Goal: Obtain resource: Download file/media

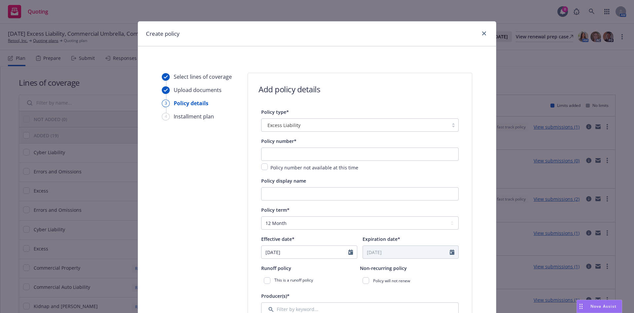
select select "12"
click at [482, 32] on icon "close" at bounding box center [484, 33] width 4 height 4
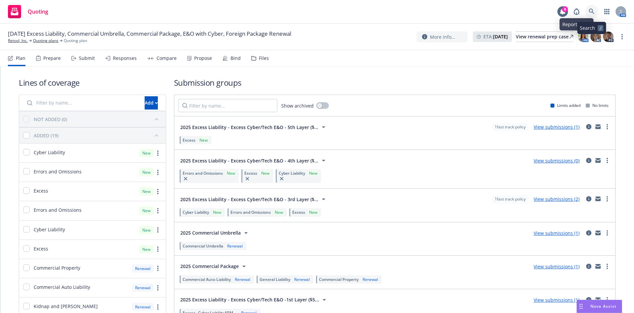
click at [590, 8] on link at bounding box center [591, 11] width 13 height 13
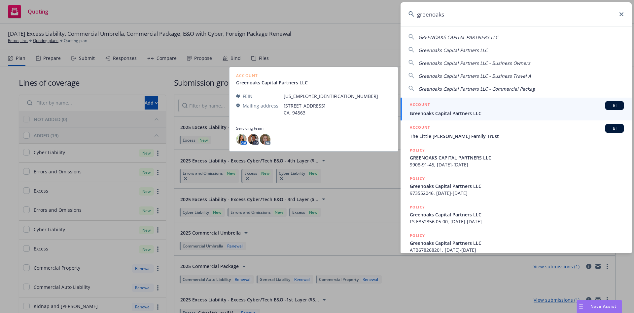
type input "greenoaks"
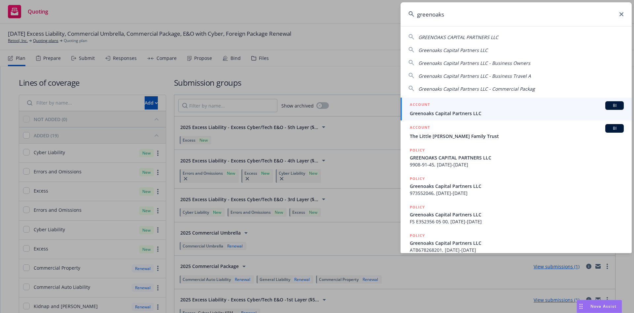
click at [472, 109] on div "ACCOUNT BI" at bounding box center [517, 105] width 214 height 9
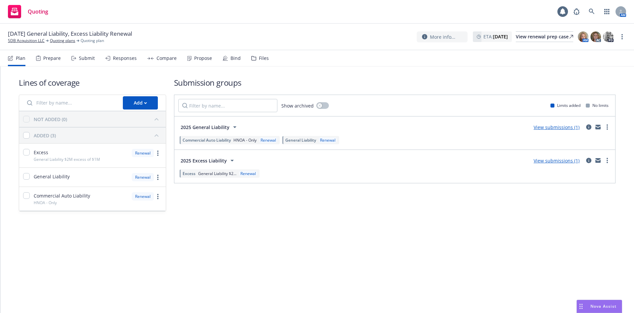
click at [259, 60] on div "Files" at bounding box center [264, 58] width 10 height 5
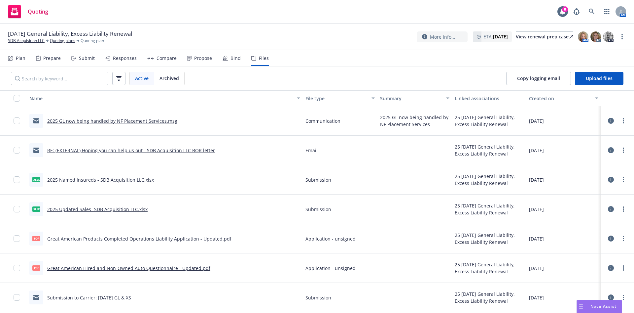
click at [95, 118] on link "2025 GL now being handled by NF Placement Services.msg" at bounding box center [112, 121] width 130 height 6
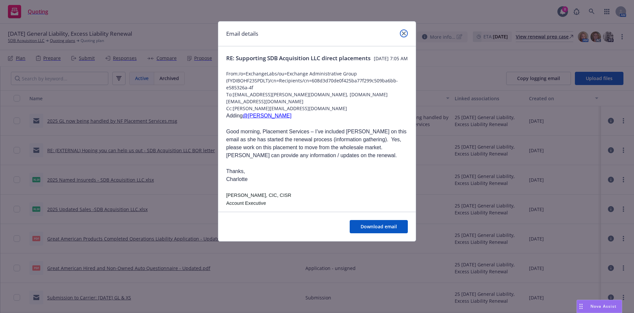
click at [403, 32] on icon "close" at bounding box center [404, 33] width 4 height 4
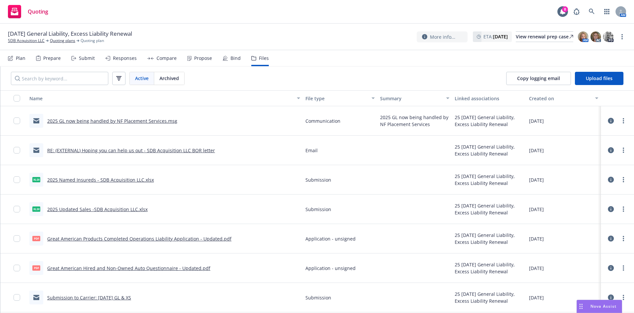
click at [599, 9] on div "AM" at bounding box center [598, 11] width 56 height 13
click at [592, 11] on icon at bounding box center [592, 12] width 6 height 6
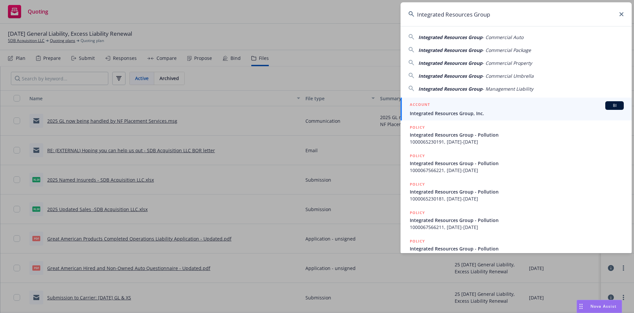
type input "Integrated Resources Group"
click at [437, 106] on div "ACCOUNT BI" at bounding box center [517, 105] width 214 height 9
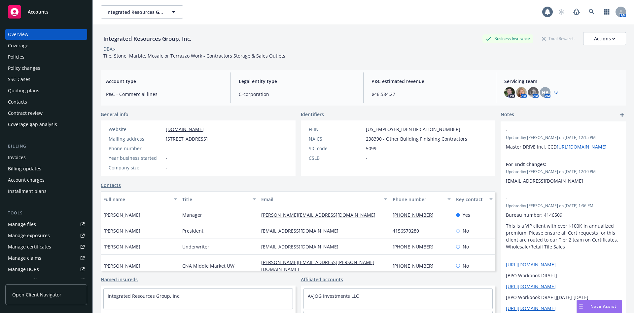
click at [37, 90] on div "Quoting plans" at bounding box center [23, 90] width 31 height 11
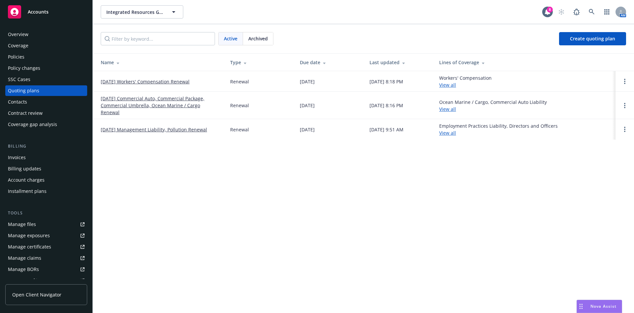
click at [136, 126] on link "10/30/25 Management Liability, Pollution Renewal" at bounding box center [154, 129] width 106 height 7
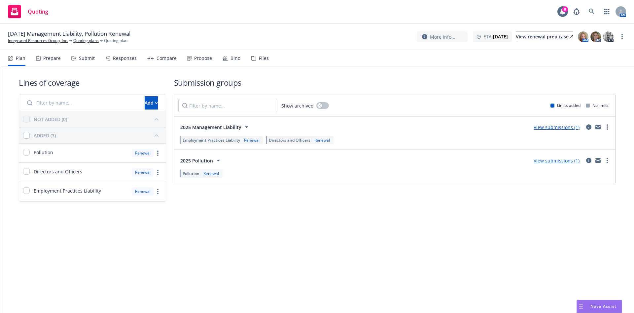
click at [261, 58] on div "Files" at bounding box center [264, 58] width 10 height 5
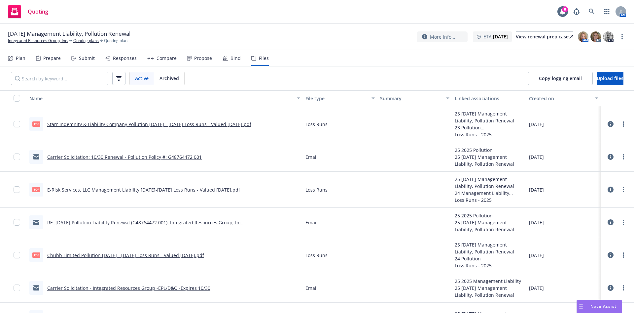
click at [113, 157] on link "Carrier Solicitation: 10/30 Renewal - Pollution Policy #: G48764472 001" at bounding box center [124, 157] width 155 height 6
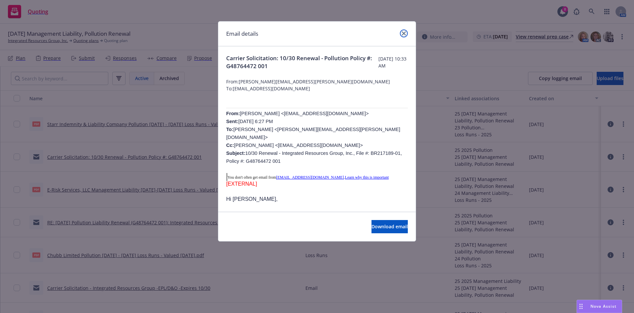
click at [403, 36] on link "close" at bounding box center [404, 33] width 8 height 8
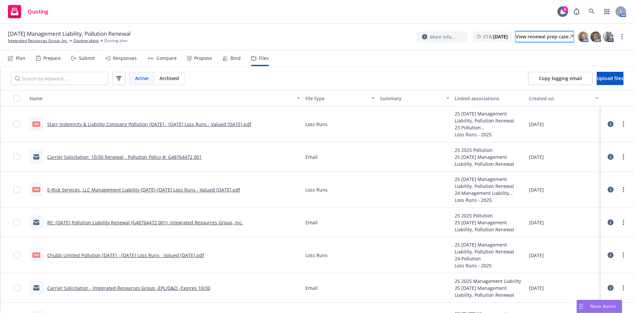
click at [541, 40] on div "View renewal prep case" at bounding box center [544, 37] width 57 height 10
click at [50, 60] on div "Prepare" at bounding box center [52, 58] width 18 height 5
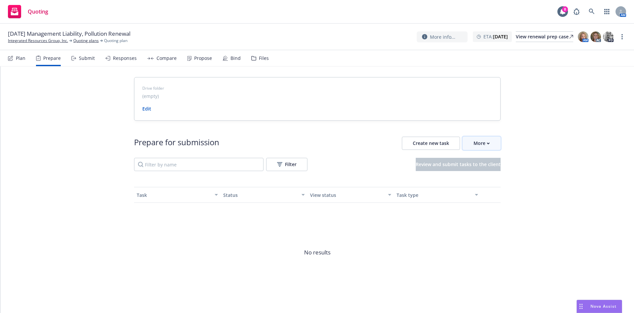
click at [474, 144] on div "More" at bounding box center [482, 143] width 16 height 13
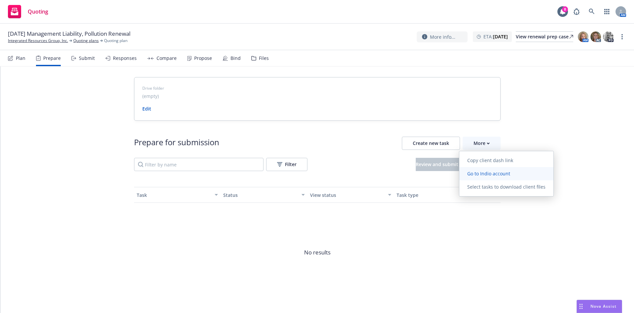
click at [478, 174] on span "Go to Indio account" at bounding box center [489, 173] width 59 height 6
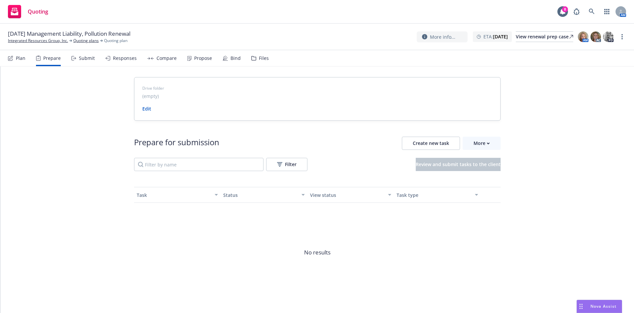
click at [259, 58] on div "Files" at bounding box center [264, 58] width 10 height 5
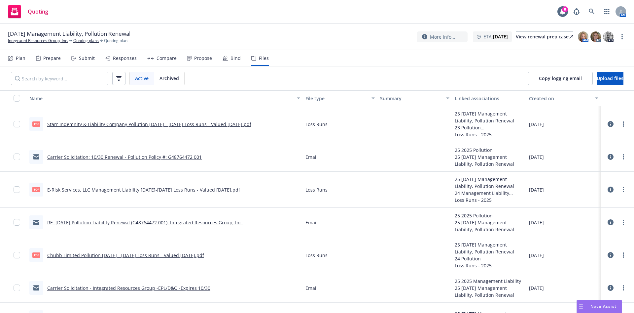
click at [181, 154] on link "Carrier Solicitation: 10/30 Renewal - Pollution Policy #: G48764472 001" at bounding box center [124, 157] width 155 height 6
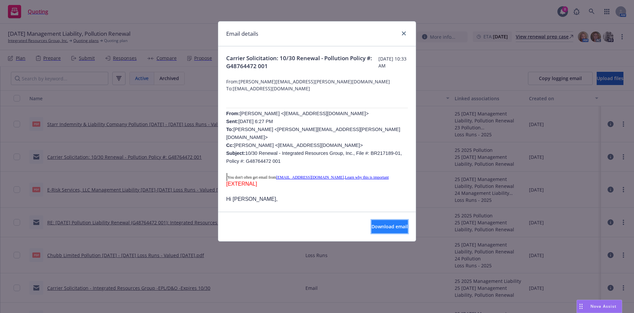
click at [372, 224] on span "Download email" at bounding box center [390, 226] width 36 height 6
click at [407, 34] on link "close" at bounding box center [404, 33] width 8 height 8
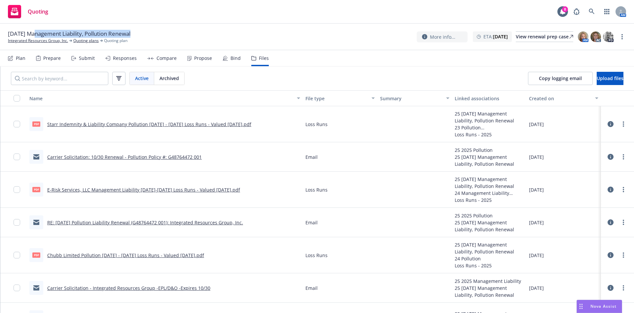
drag, startPoint x: 102, startPoint y: 32, endPoint x: 34, endPoint y: 34, distance: 68.4
click at [34, 34] on div "[DATE] Management Liability, Pollution Renewal" at bounding box center [72, 34] width 128 height 8
copy span "Management Liability, Pollution Renewal"
click at [57, 59] on div "Prepare" at bounding box center [52, 58] width 18 height 5
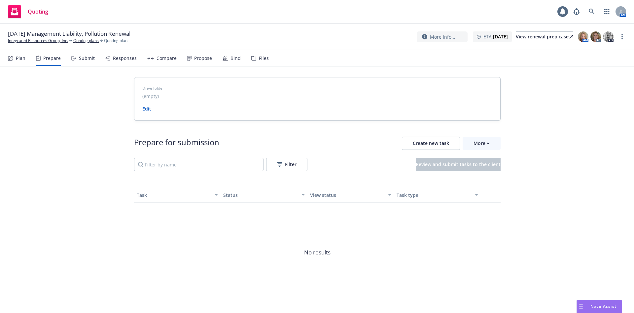
click at [76, 58] on div "Submit" at bounding box center [82, 58] width 23 height 16
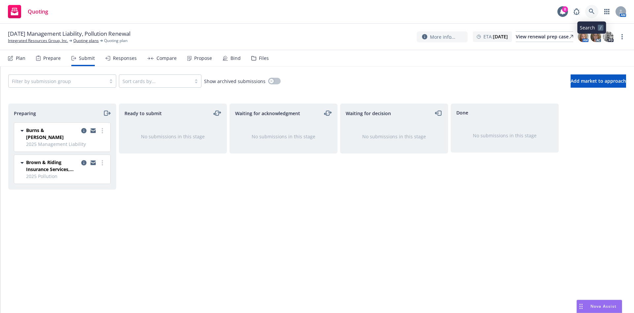
click at [595, 10] on icon at bounding box center [592, 12] width 6 height 6
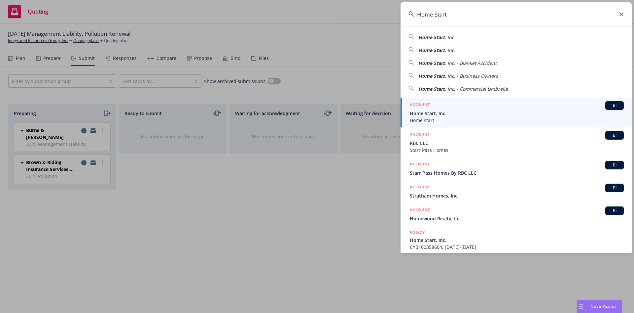
type input "Home Start"
click at [433, 119] on span "Home start" at bounding box center [517, 120] width 214 height 7
